Goal: Check status: Check status

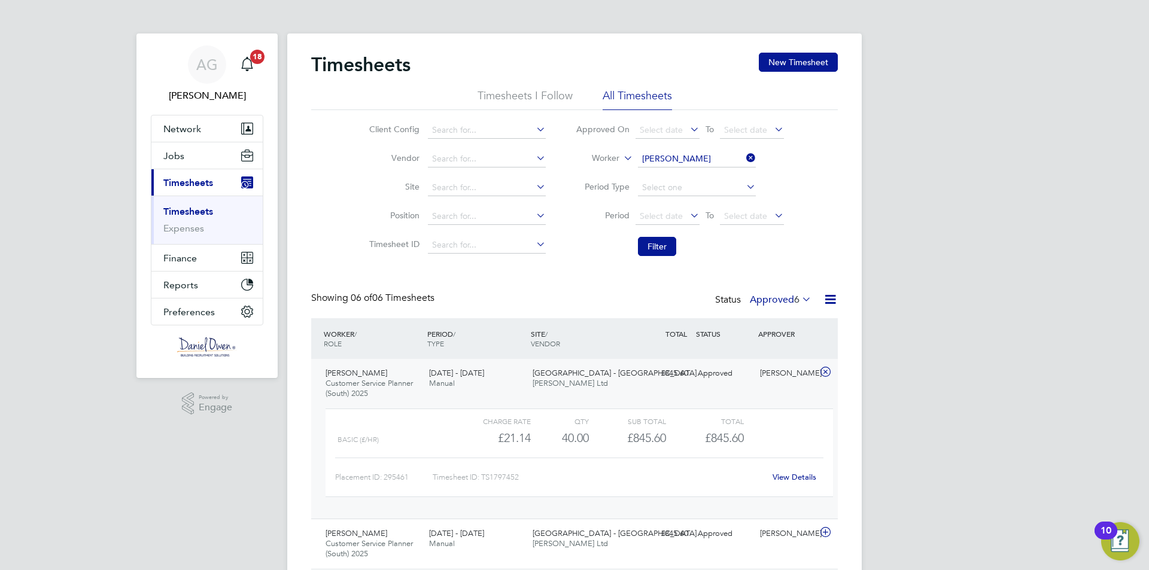
click at [744, 159] on icon at bounding box center [744, 158] width 0 height 17
click at [726, 156] on input at bounding box center [697, 159] width 118 height 17
type input "[PERSON_NAME]"
click at [714, 175] on li "[PERSON_NAME]" at bounding box center [696, 176] width 119 height 16
click at [666, 244] on button "Filter" at bounding box center [657, 246] width 38 height 19
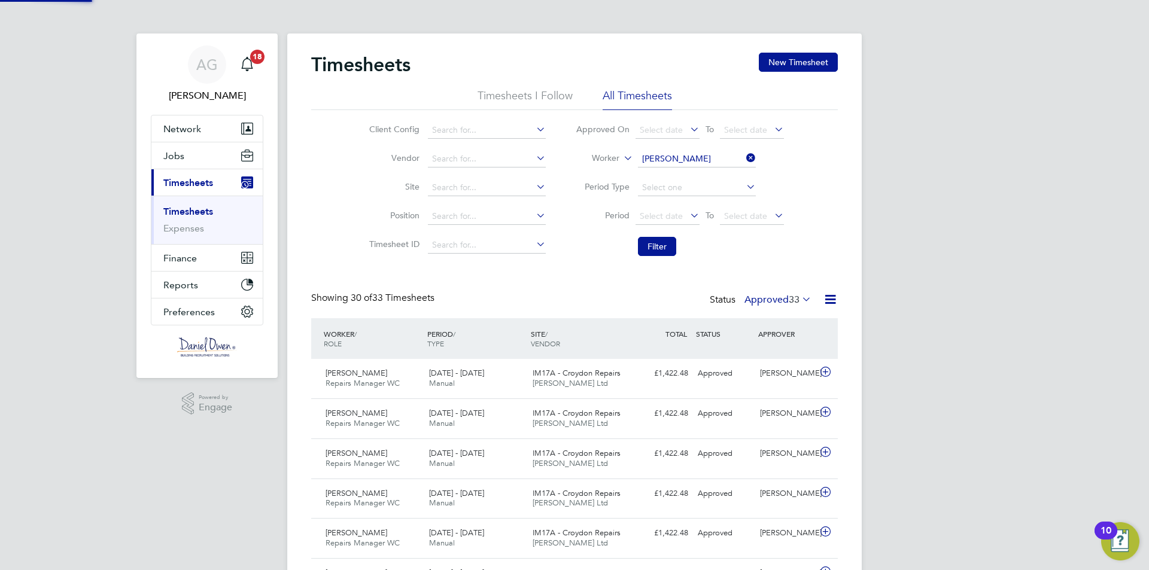
scroll to position [6, 6]
click at [800, 298] on icon at bounding box center [800, 299] width 0 height 17
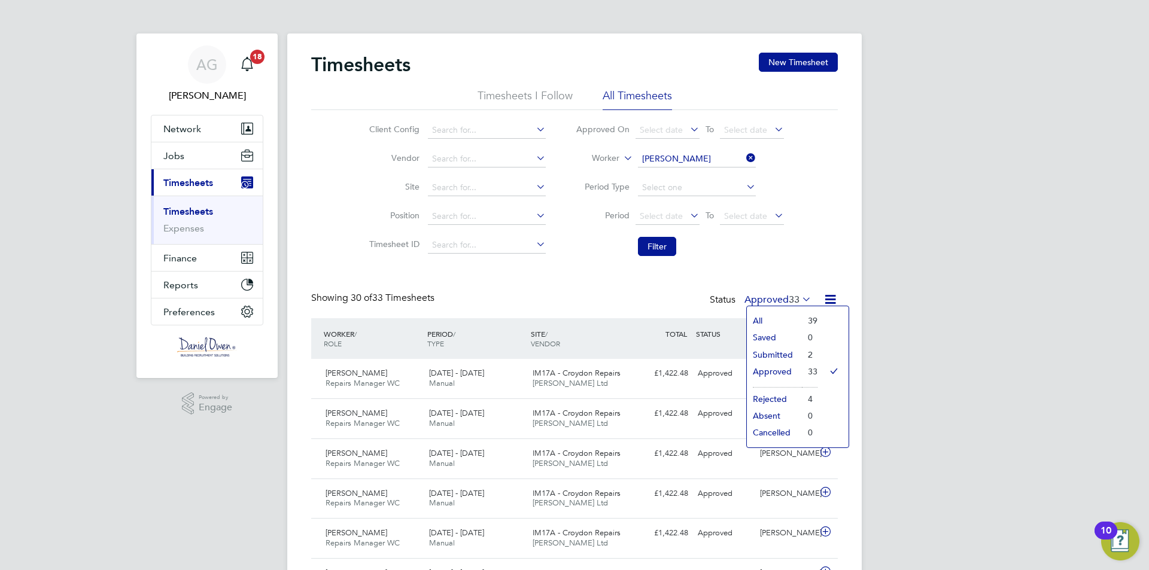
click at [793, 356] on li "Submitted" at bounding box center [774, 355] width 55 height 17
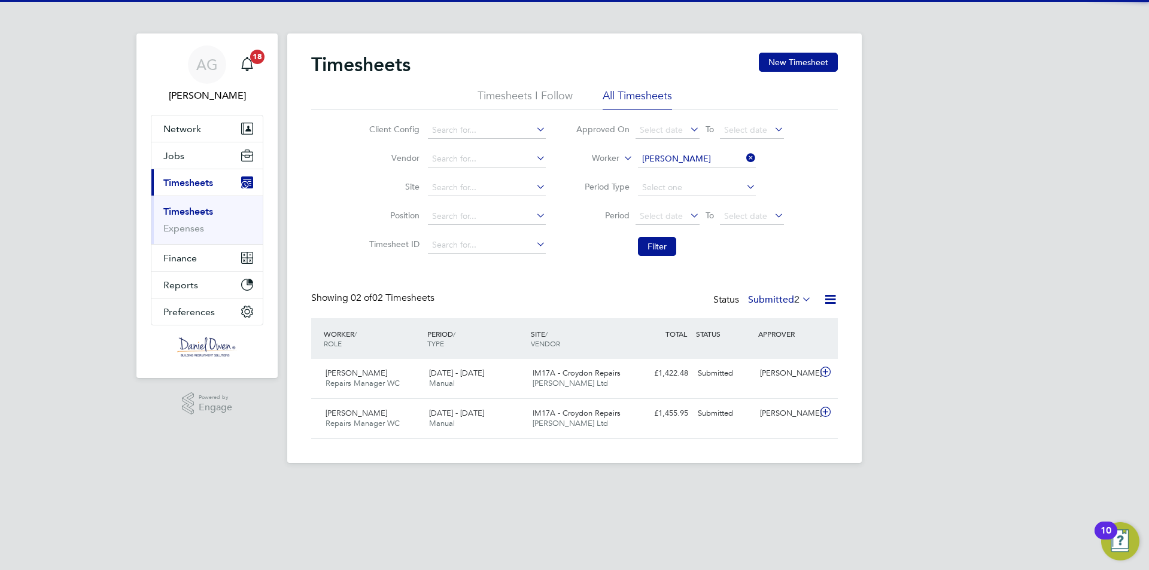
click at [744, 161] on icon at bounding box center [744, 158] width 0 height 17
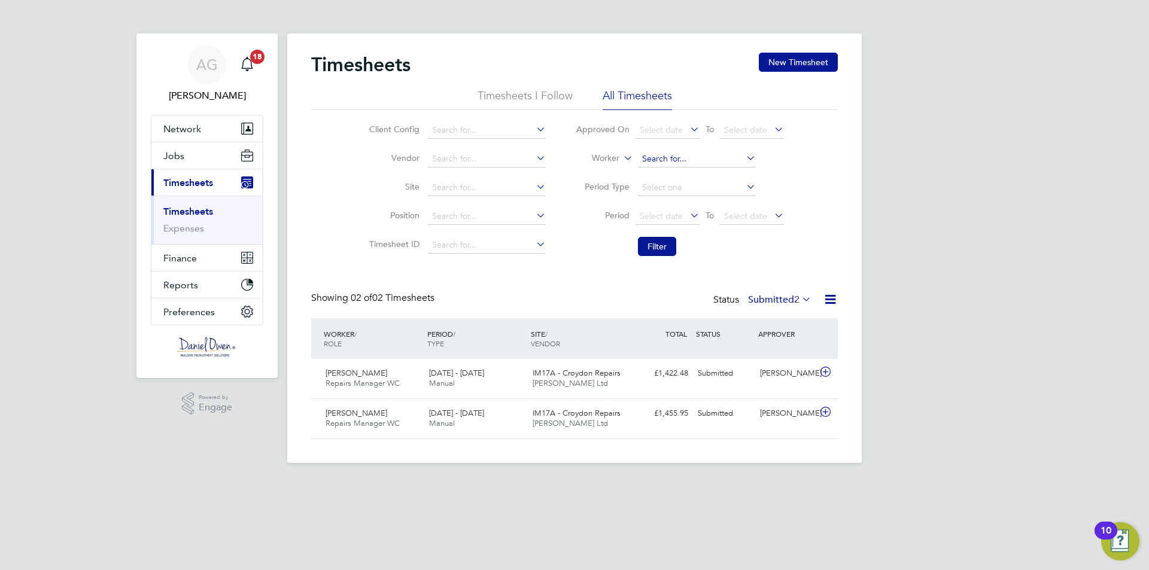
click at [732, 162] on input at bounding box center [697, 159] width 118 height 17
type input "[PERSON_NAME]"
click at [673, 232] on li "Filter" at bounding box center [680, 246] width 238 height 31
click at [669, 240] on button "Filter" at bounding box center [657, 246] width 38 height 19
